Goal: Transaction & Acquisition: Purchase product/service

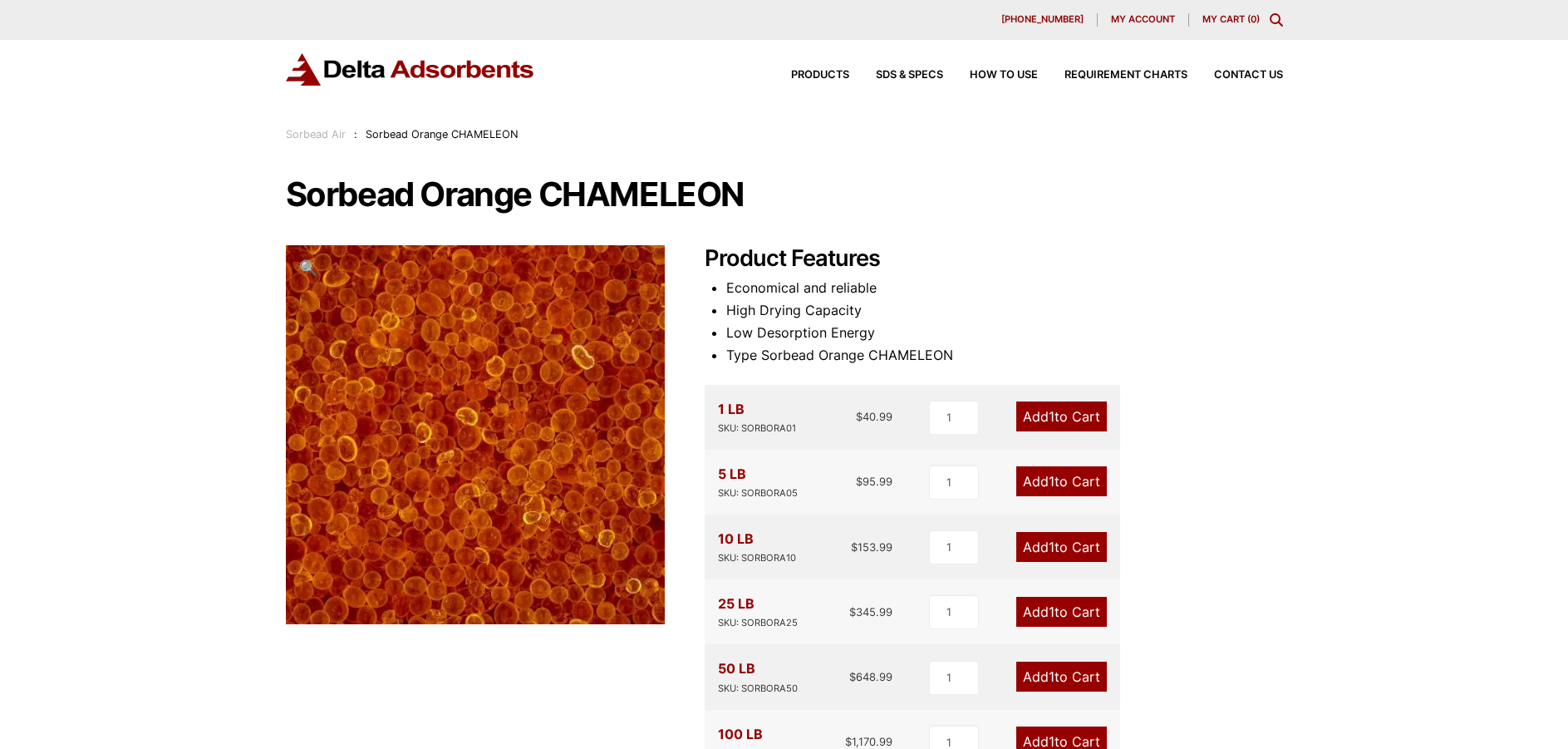
click at [436, 67] on img at bounding box center [410, 69] width 249 height 33
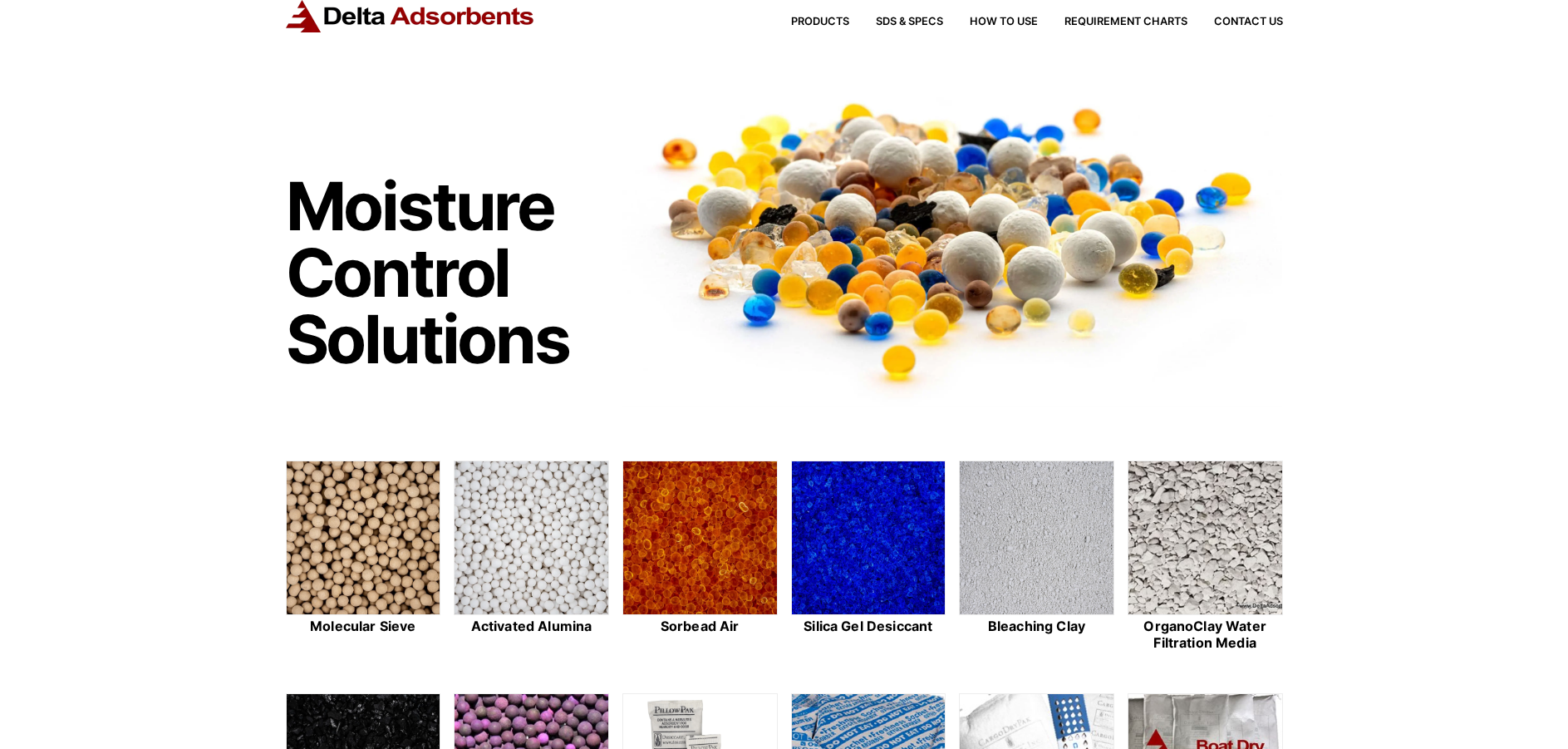
scroll to position [333, 0]
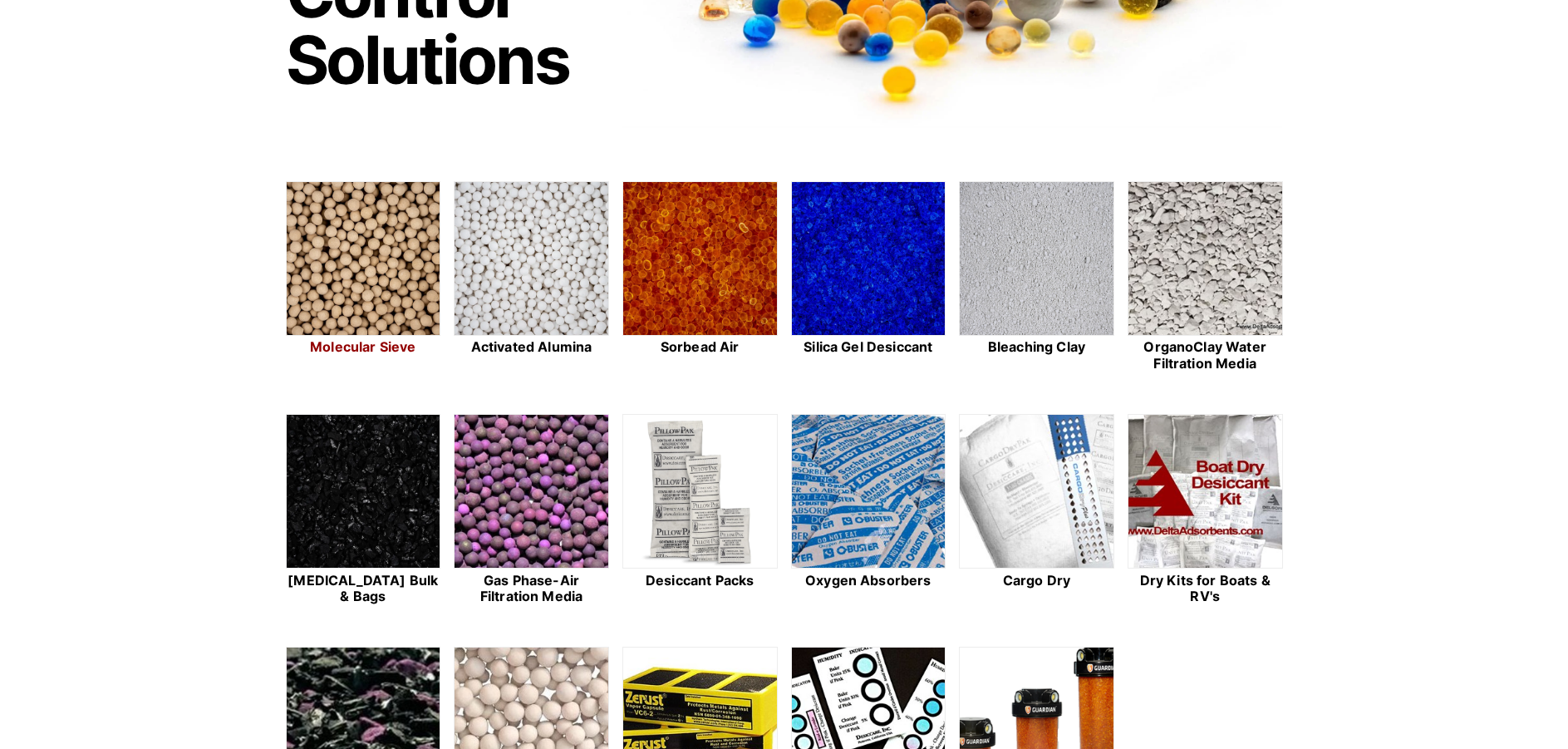
click at [319, 249] on img at bounding box center [364, 260] width 154 height 155
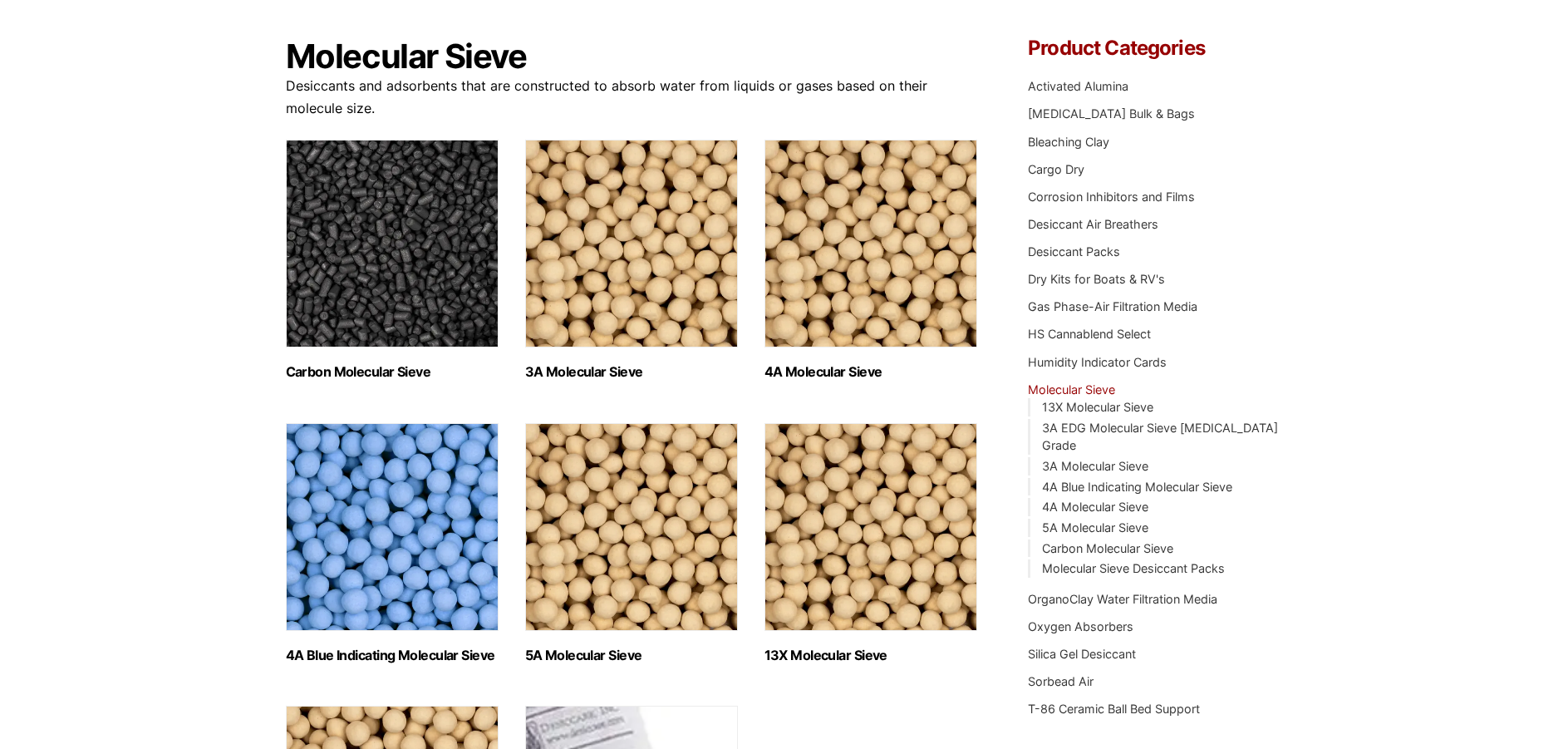
scroll to position [166, 0]
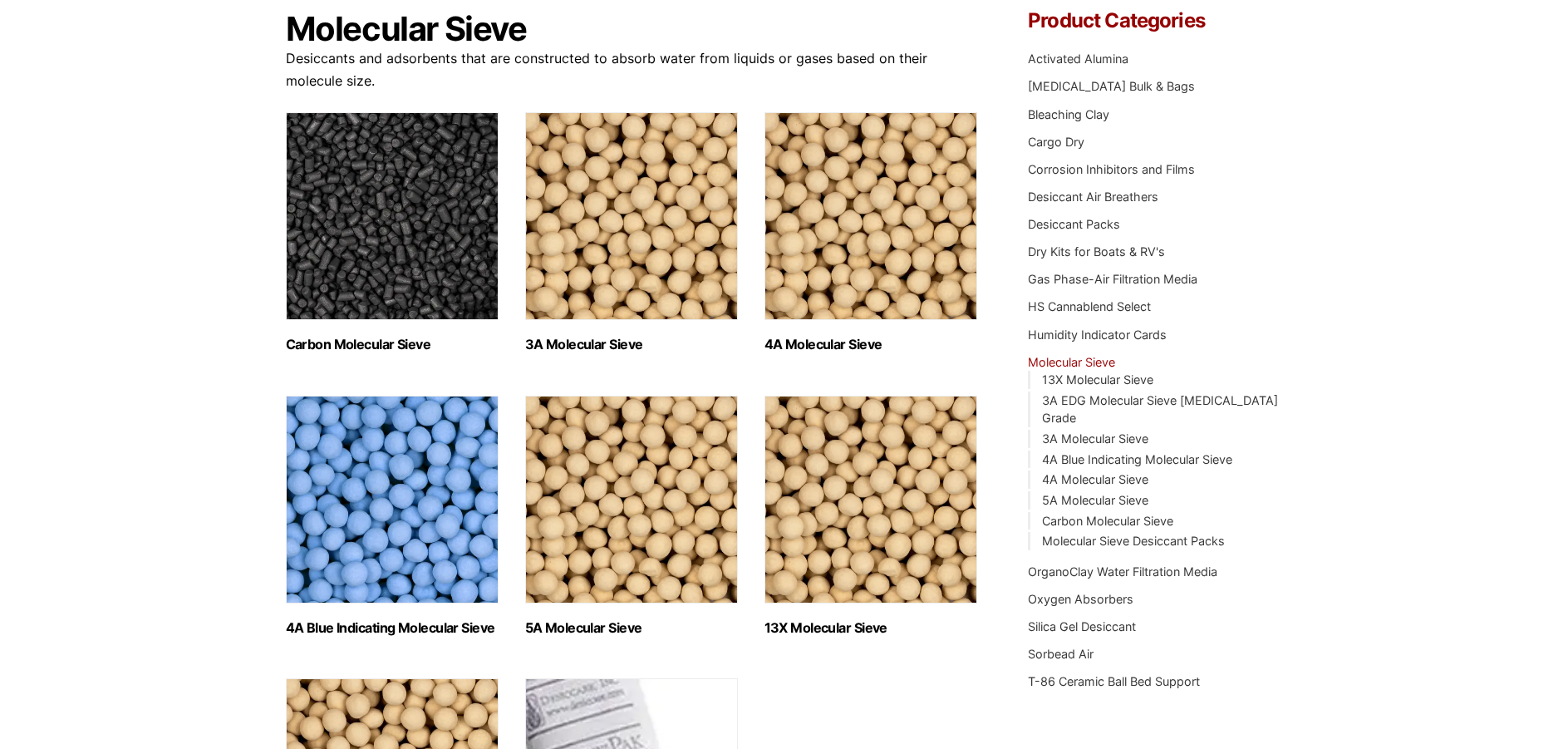
click at [887, 513] on img "Visit product category 13X Molecular Sieve" at bounding box center [871, 499] width 213 height 208
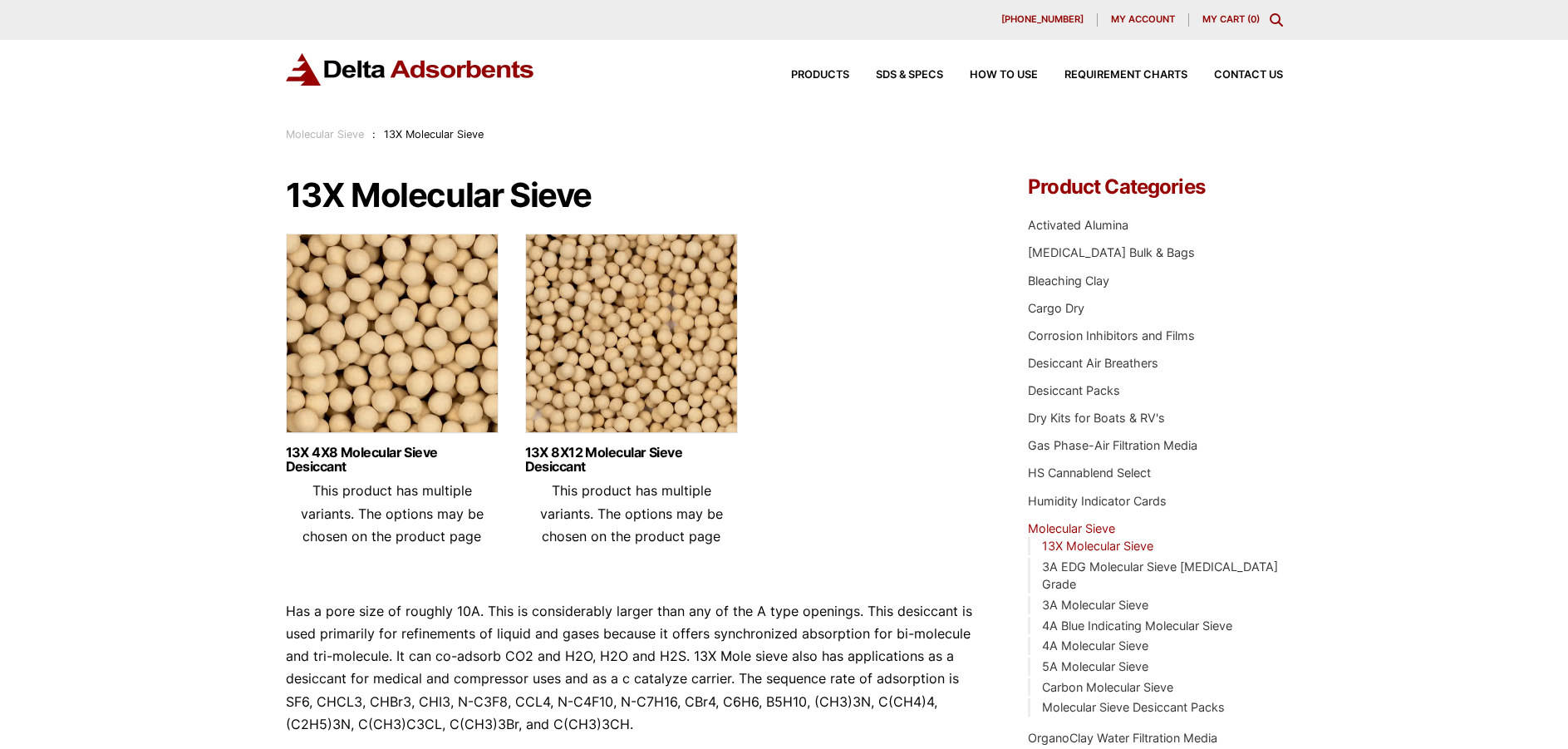
click at [431, 332] on img at bounding box center [393, 337] width 213 height 208
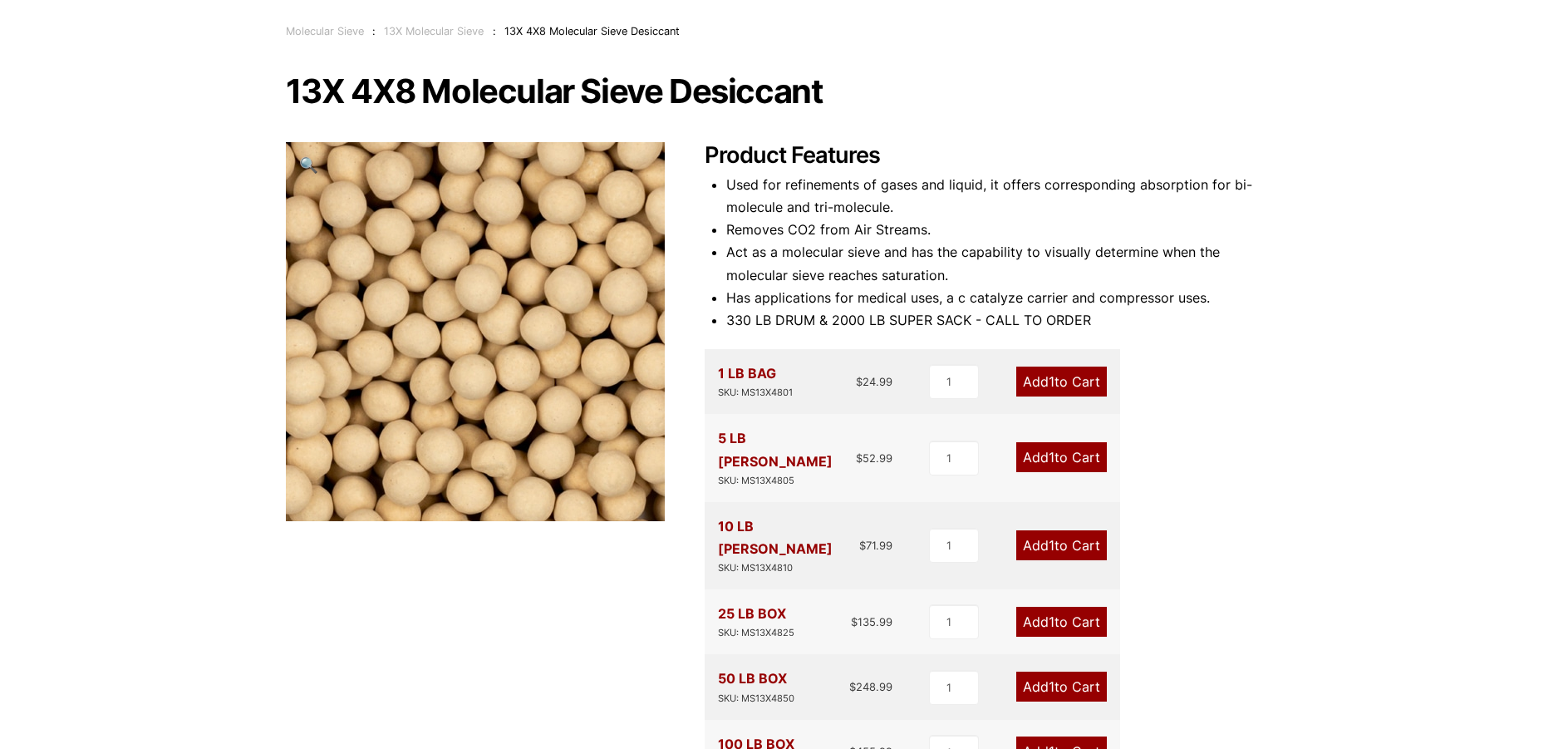
scroll to position [249, 0]
